Goal: Transaction & Acquisition: Purchase product/service

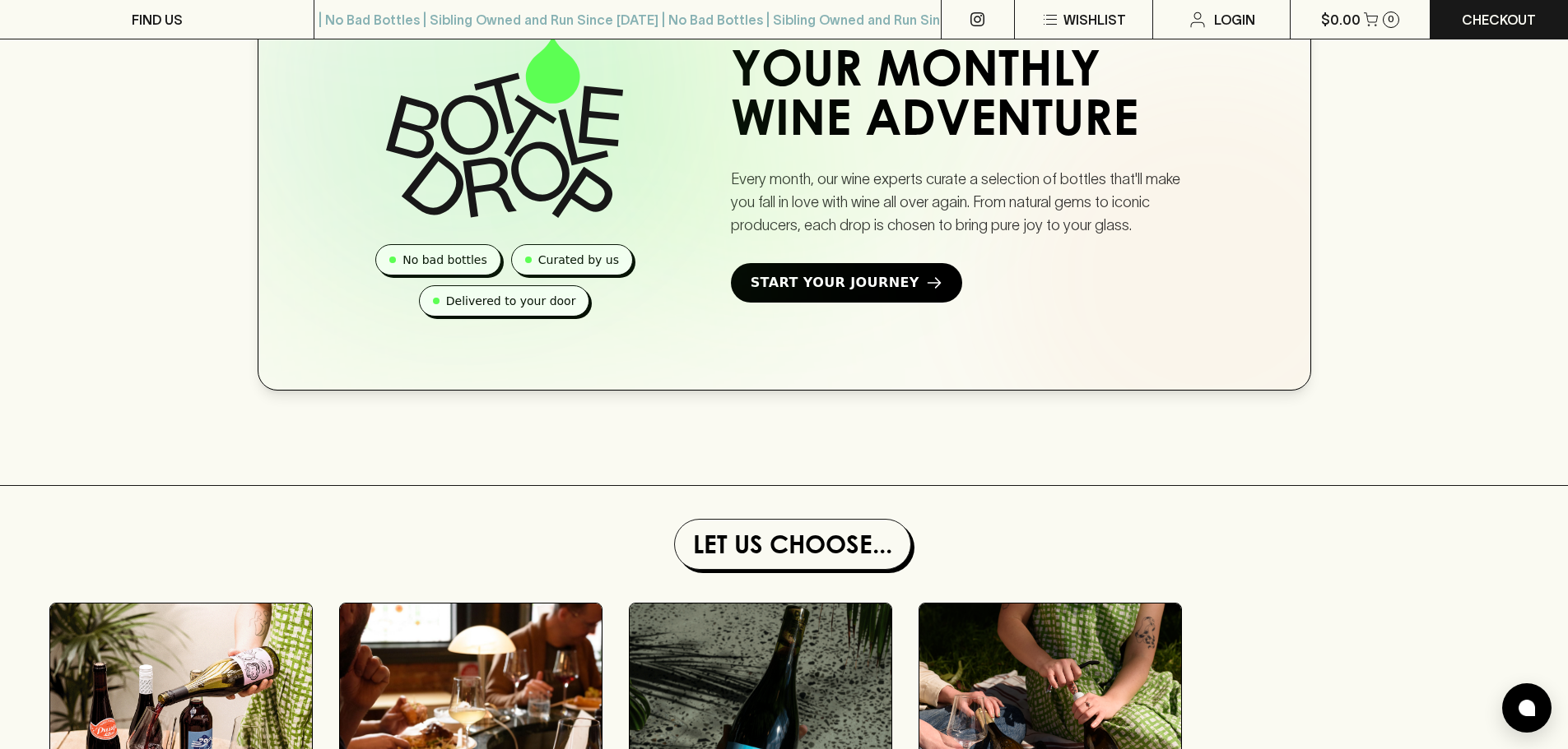
scroll to position [1563, 0]
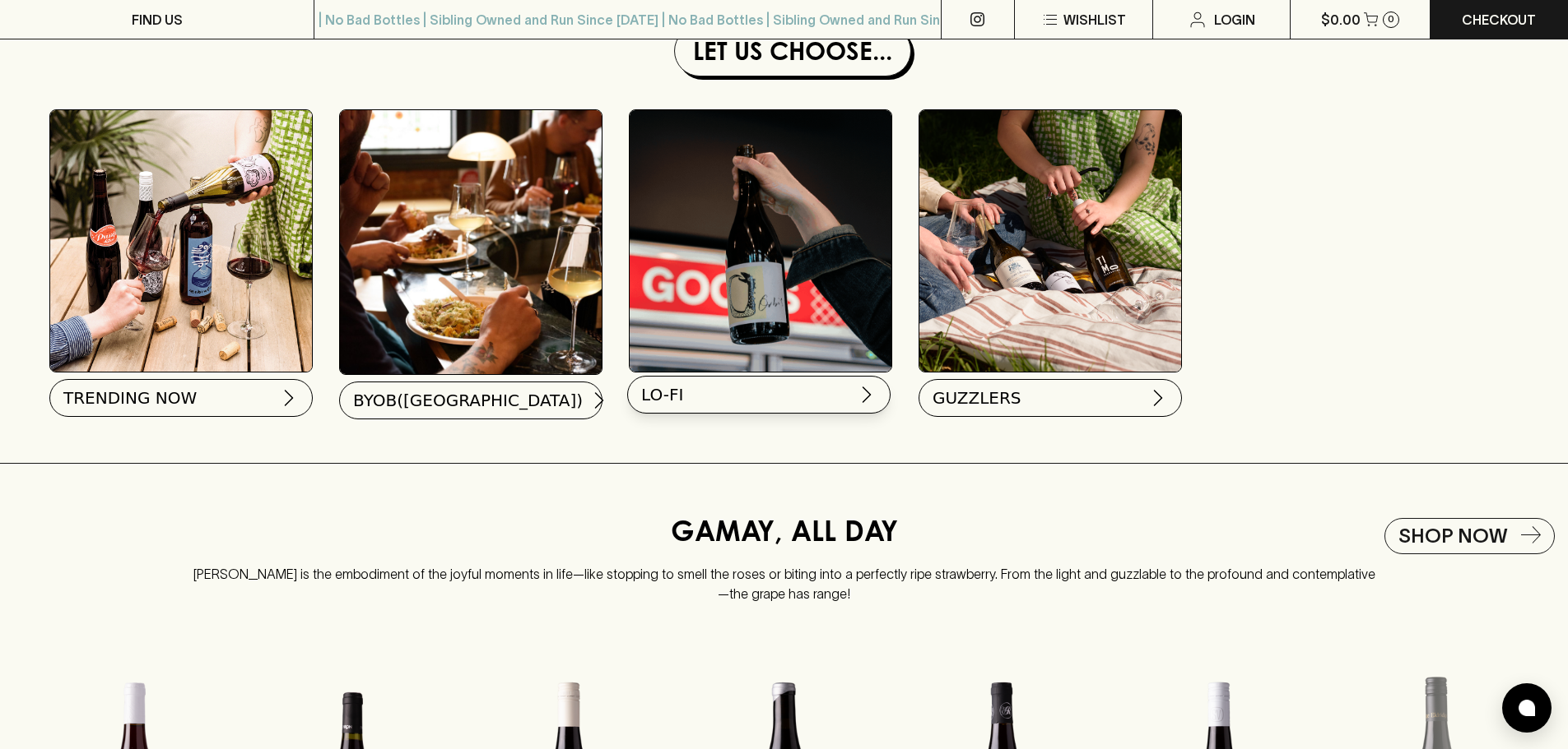
click at [725, 412] on button "LO-FI" at bounding box center [759, 395] width 264 height 38
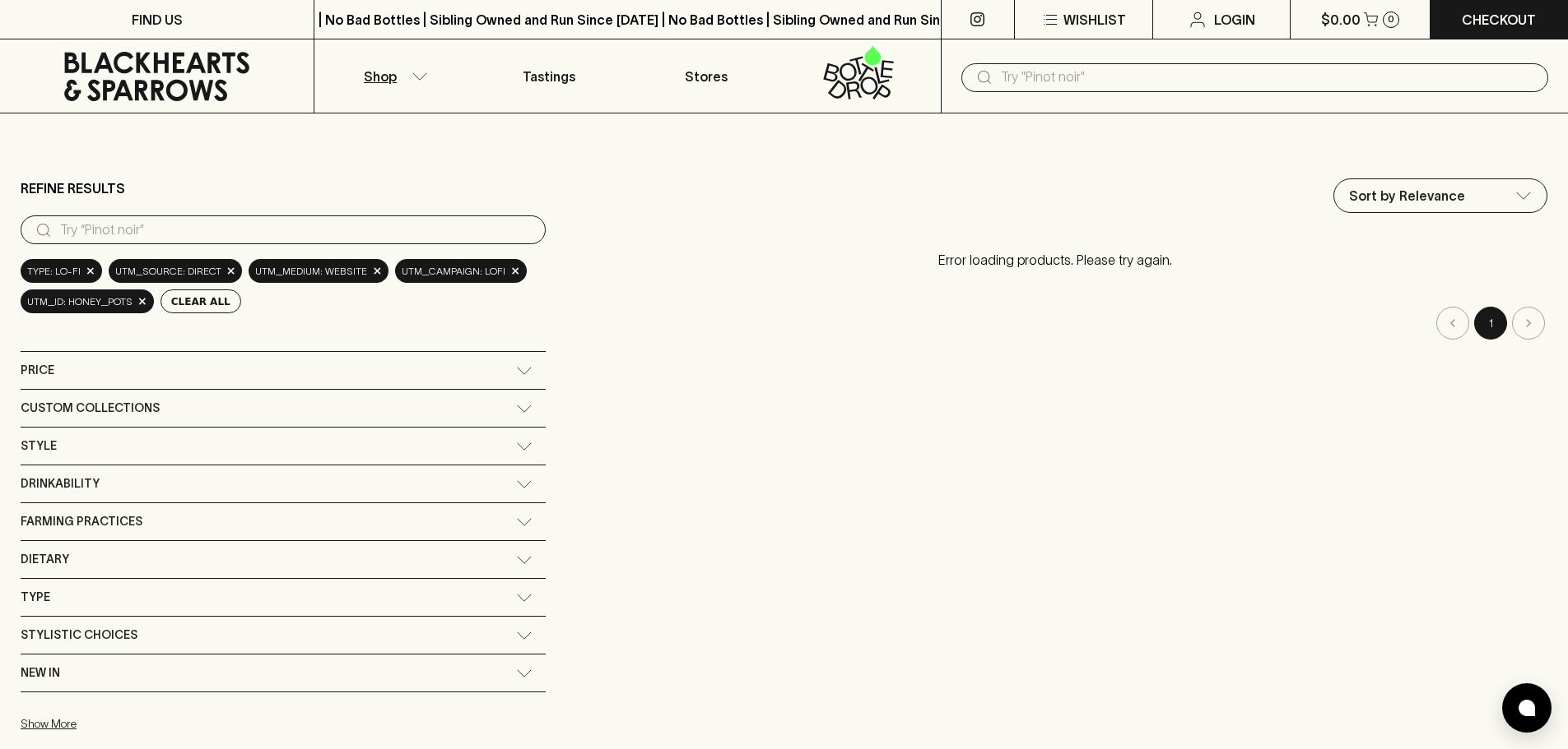
click at [374, 73] on p "Shop" at bounding box center [380, 76] width 33 height 20
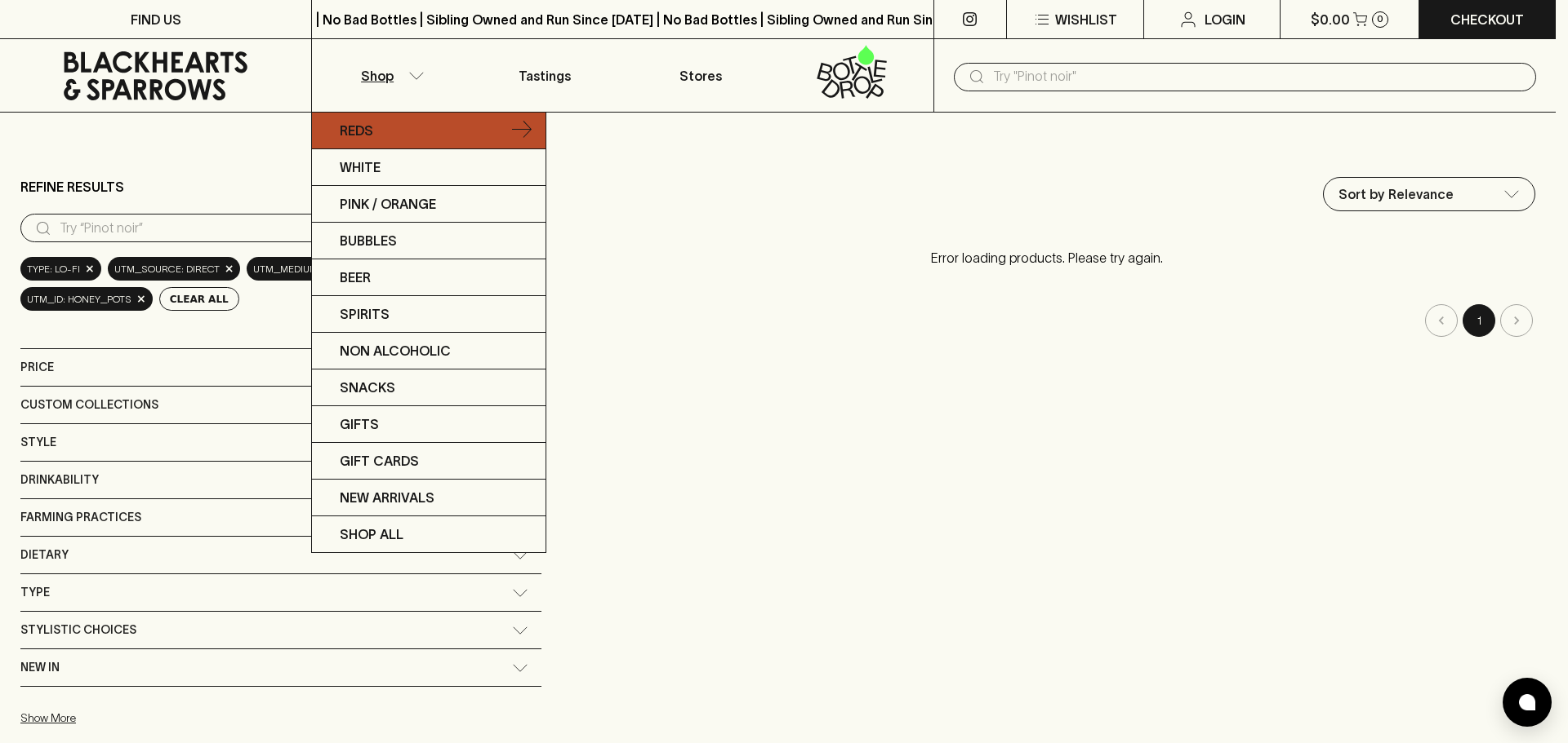
click at [392, 135] on link "Reds" at bounding box center [429, 131] width 234 height 37
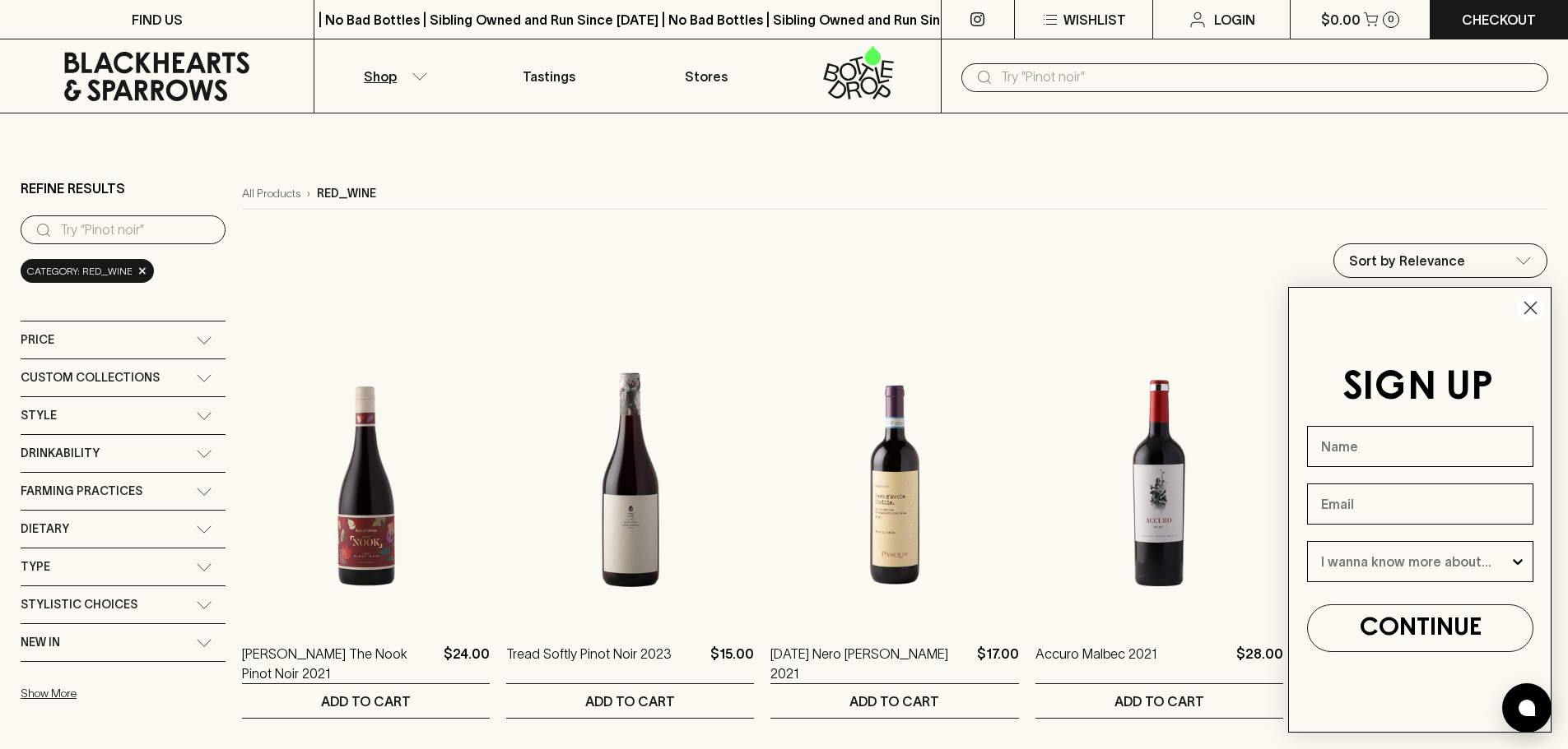
click at [1525, 305] on circle "Close dialog" at bounding box center [1531, 308] width 27 height 27
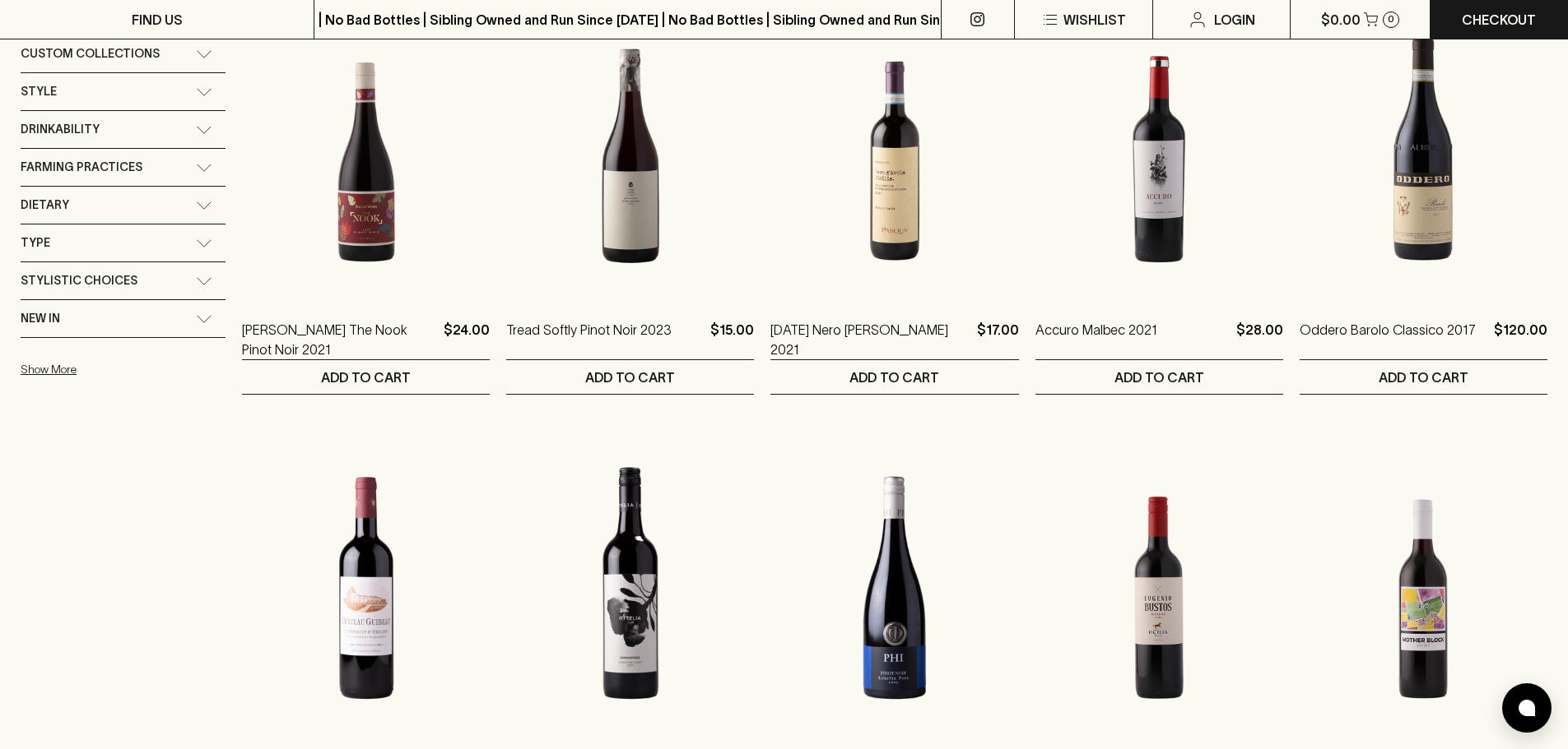
scroll to position [165, 0]
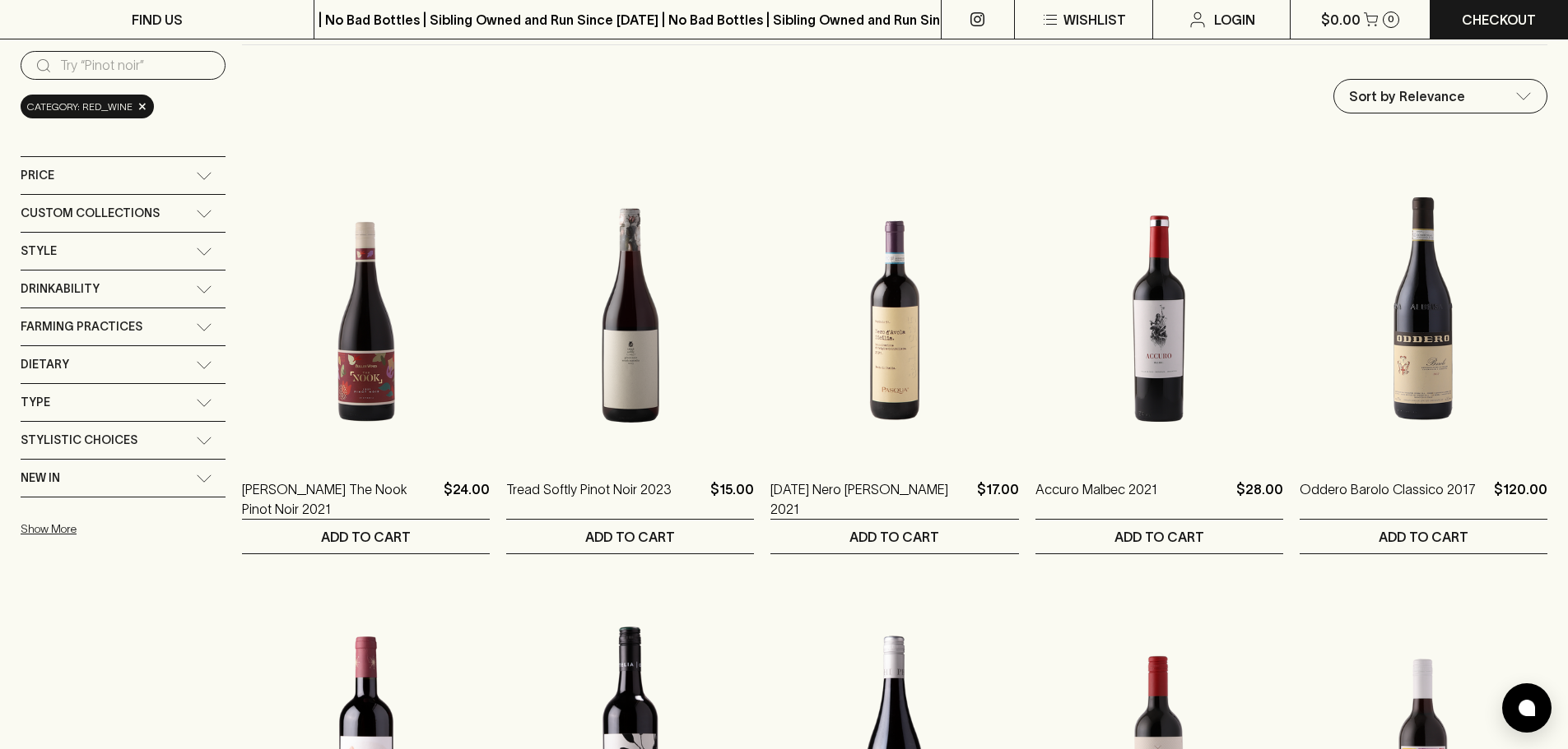
click at [39, 258] on span "Style" at bounding box center [39, 251] width 36 height 21
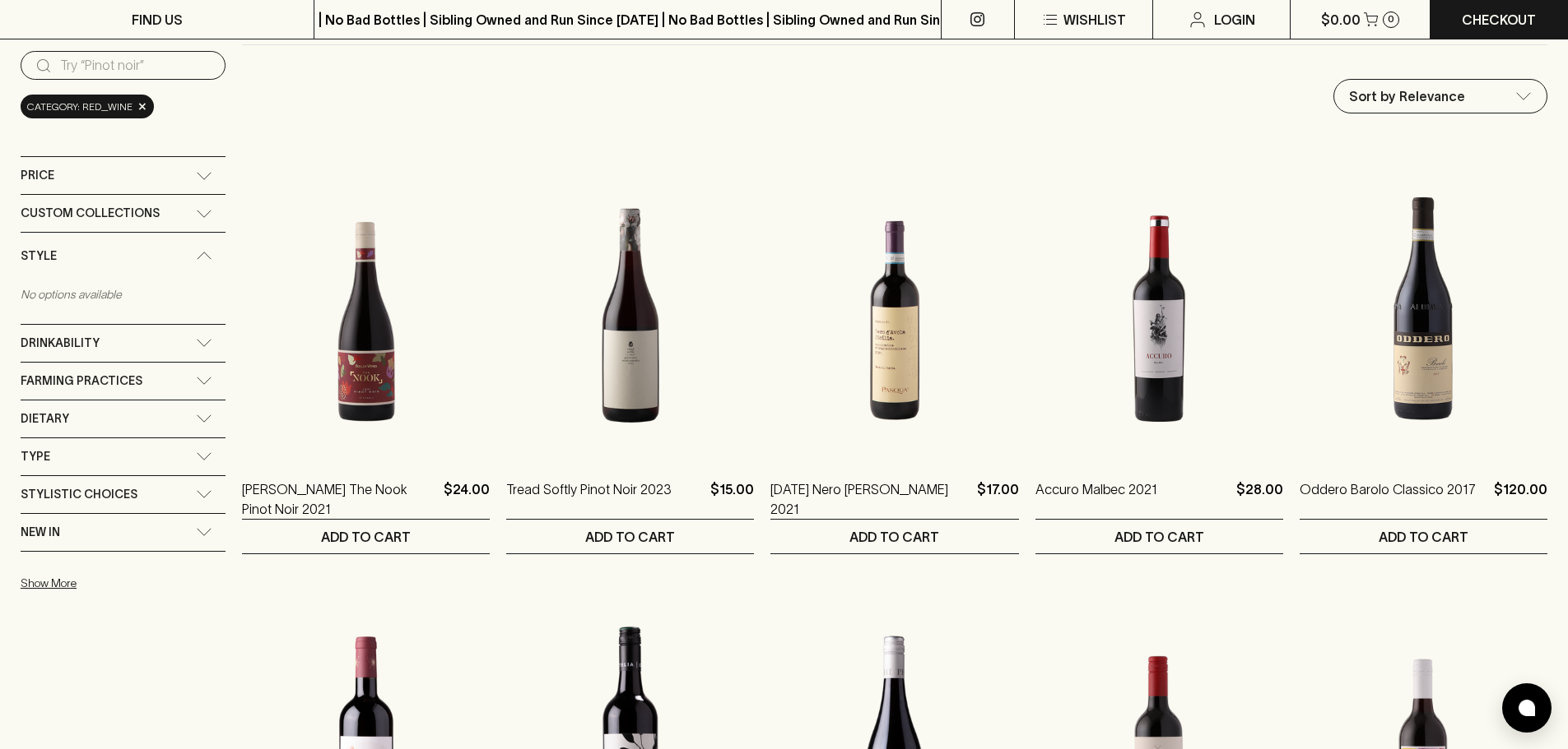
click at [39, 258] on span "Style" at bounding box center [39, 256] width 36 height 21
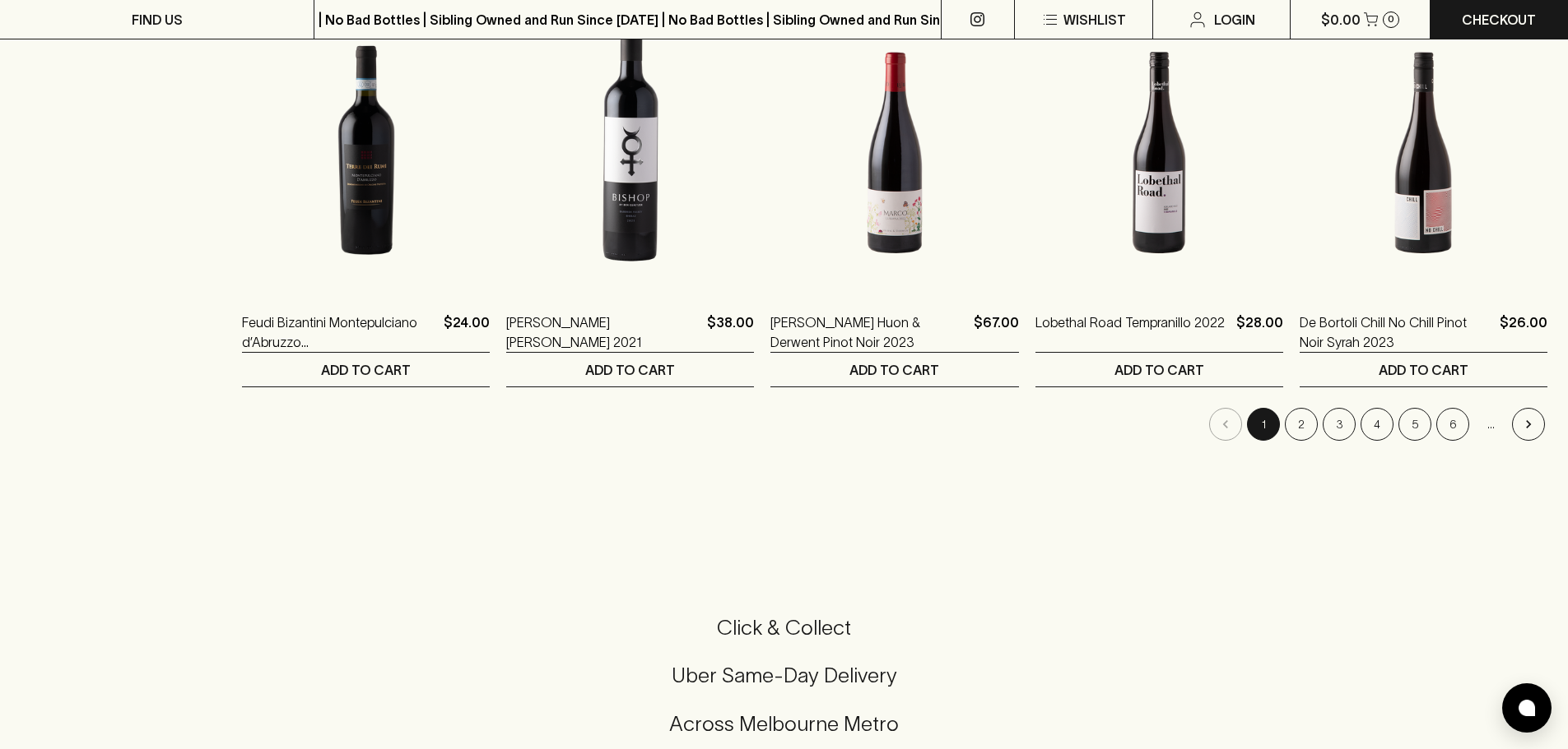
scroll to position [1645, 0]
